Goal: Transaction & Acquisition: Subscribe to service/newsletter

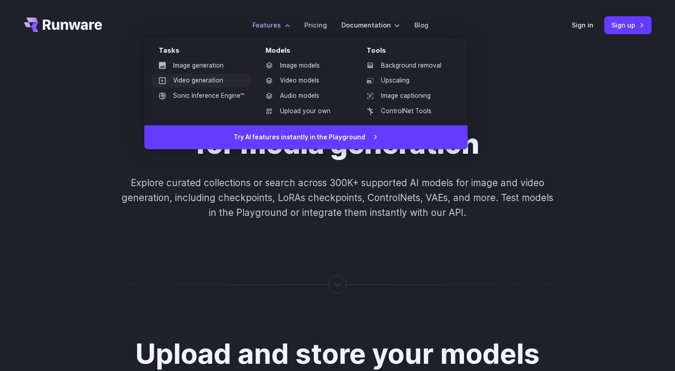
click at [203, 83] on link "Video generation" at bounding box center [201, 81] width 100 height 14
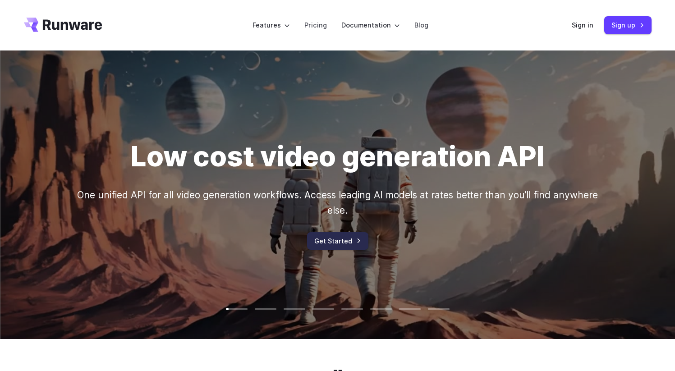
click at [325, 240] on link "Get Started" at bounding box center [337, 241] width 61 height 18
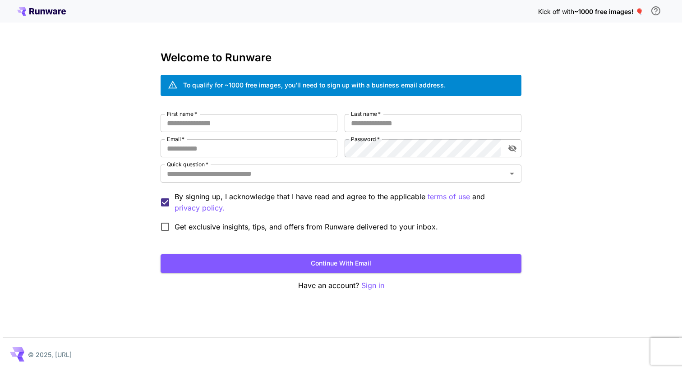
click at [42, 7] on icon at bounding box center [41, 11] width 49 height 9
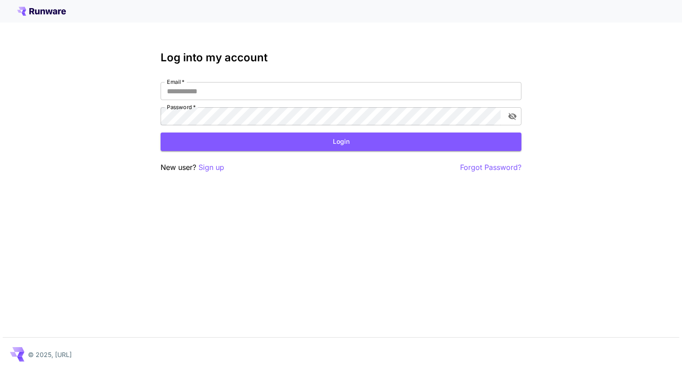
click at [50, 13] on icon at bounding box center [48, 11] width 7 height 5
click at [37, 15] on icon at bounding box center [41, 11] width 49 height 9
click at [29, 11] on icon at bounding box center [41, 11] width 49 height 9
click at [25, 13] on icon at bounding box center [41, 11] width 49 height 9
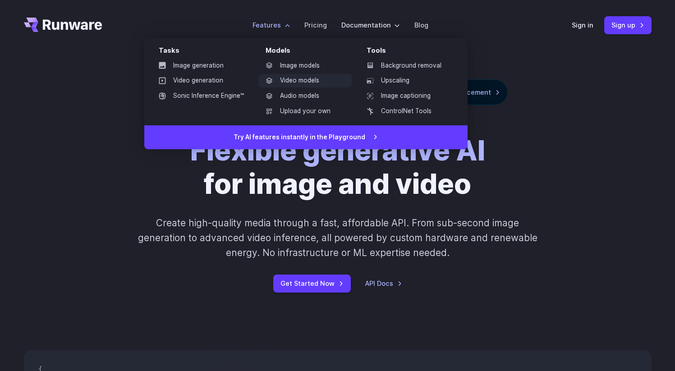
click at [309, 83] on link "Video models" at bounding box center [305, 81] width 94 height 14
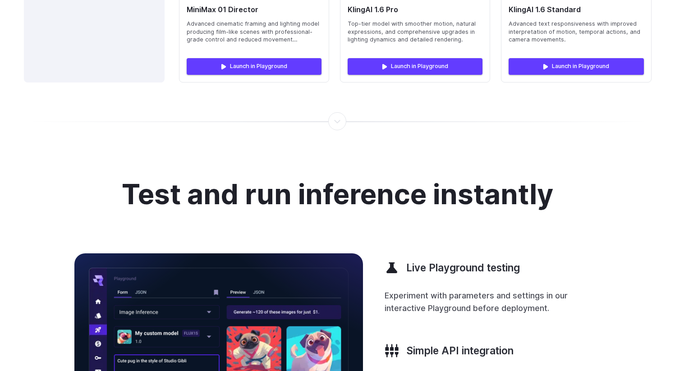
scroll to position [2083, 0]
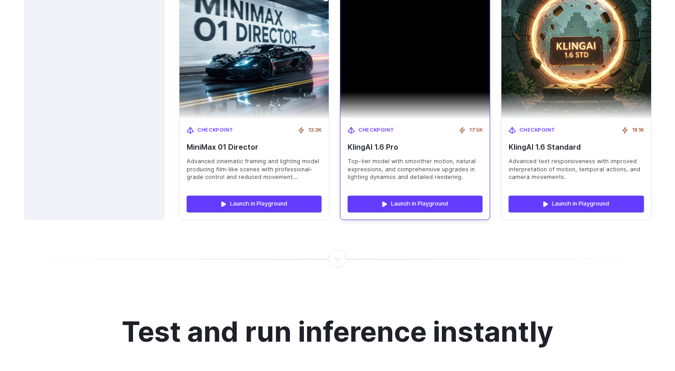
click at [401, 195] on div "Launch in Playground" at bounding box center [414, 203] width 149 height 31
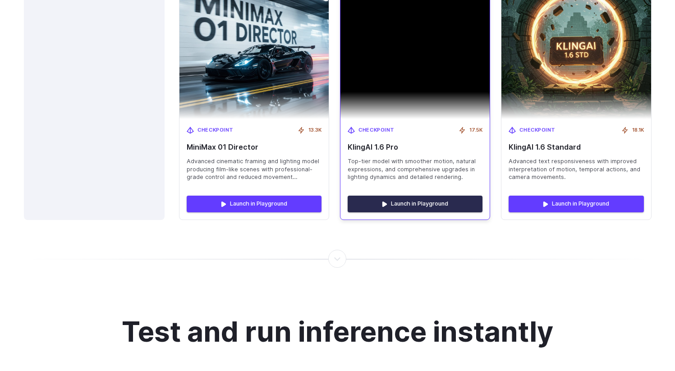
click at [398, 206] on link "Launch in Playground" at bounding box center [415, 204] width 135 height 16
